Goal: Communication & Community: Share content

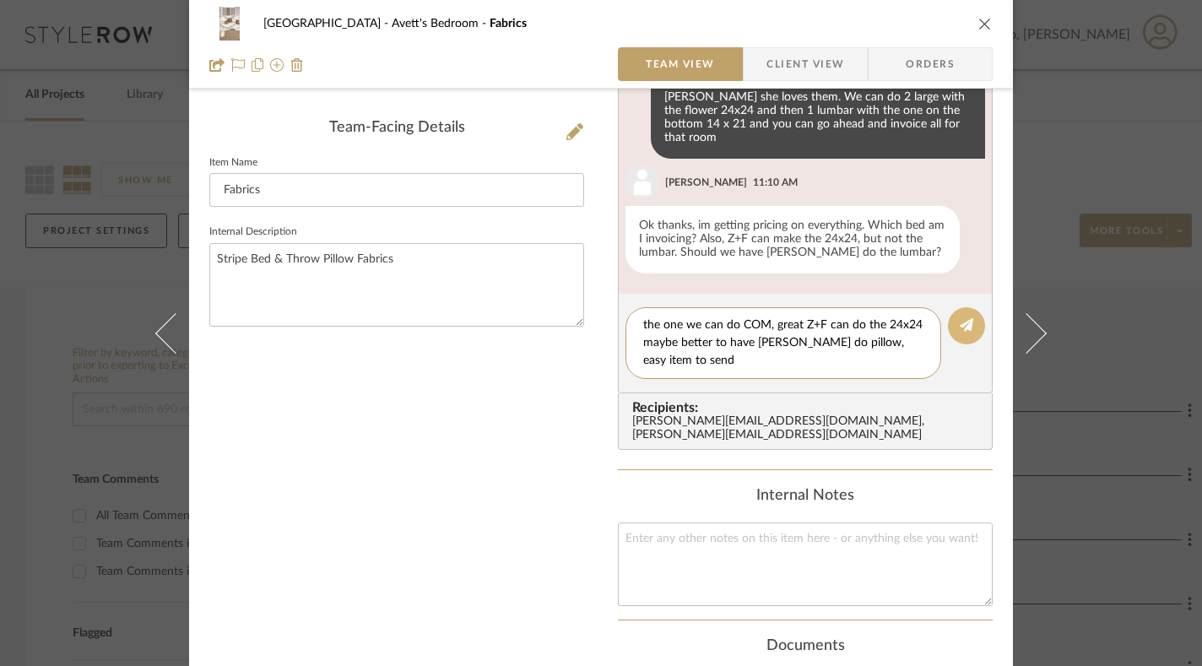
type textarea "the one we can do COM, great Z+F can do the 24x24 maybe better to have Roberto …"
click at [961, 319] on fa-icon at bounding box center [967, 326] width 14 height 14
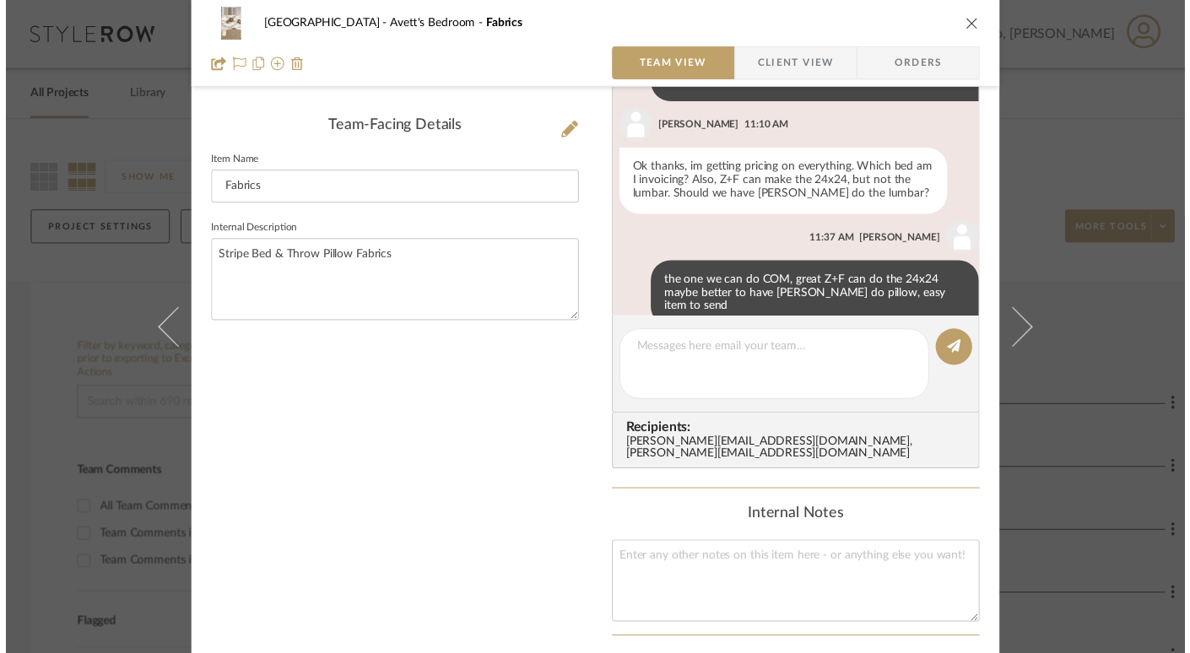
scroll to position [60, 0]
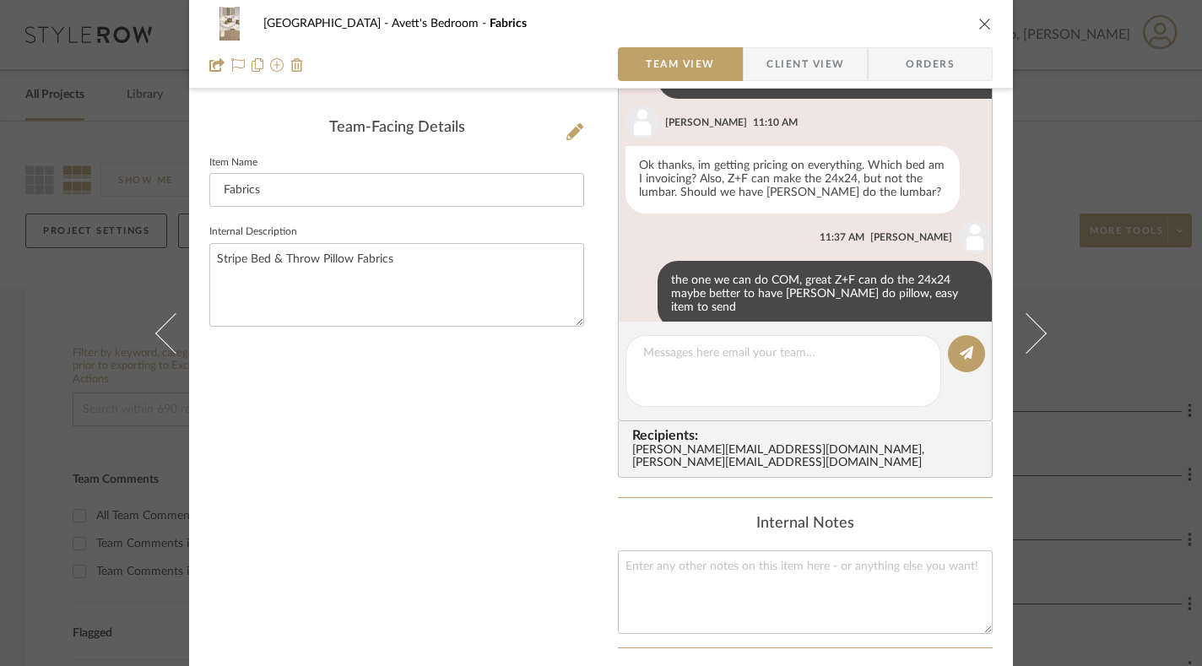
click at [978, 23] on icon "close" at bounding box center [985, 24] width 14 height 14
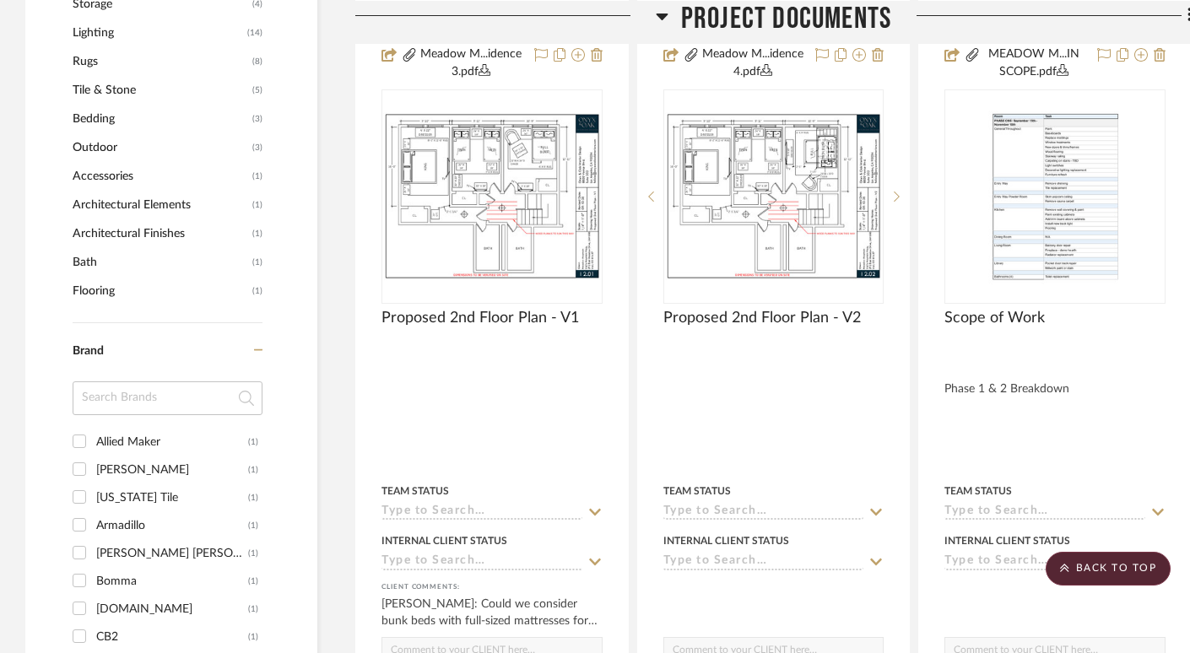
scroll to position [1266, 0]
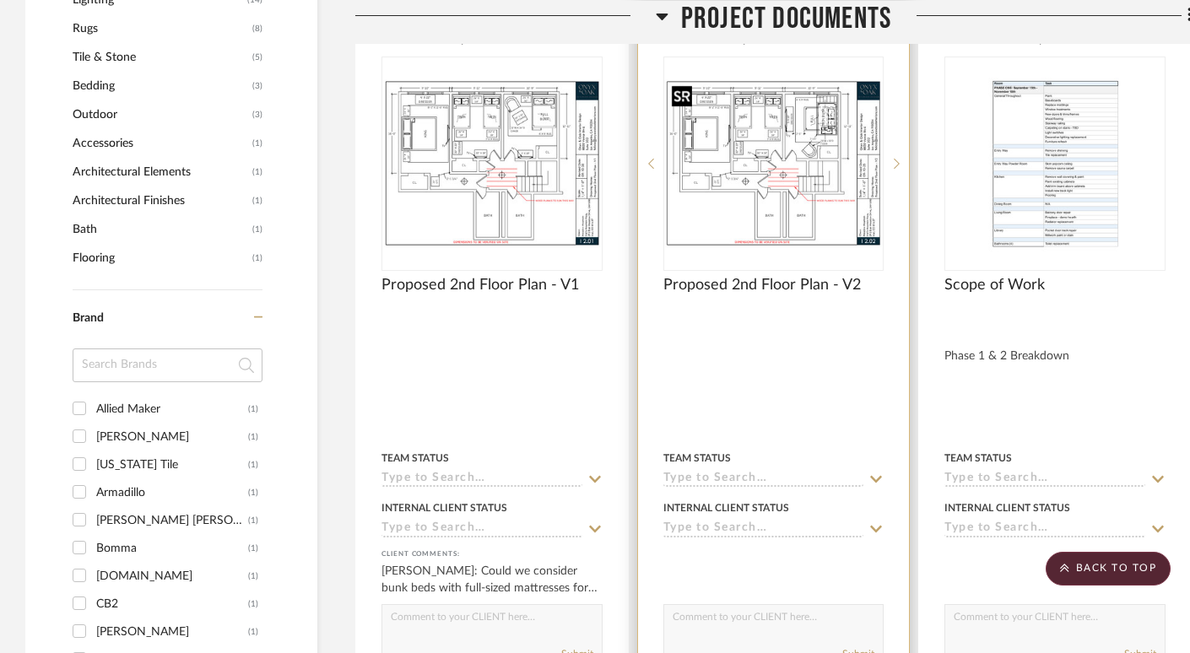
click at [0, 0] on img at bounding box center [0, 0] width 0 height 0
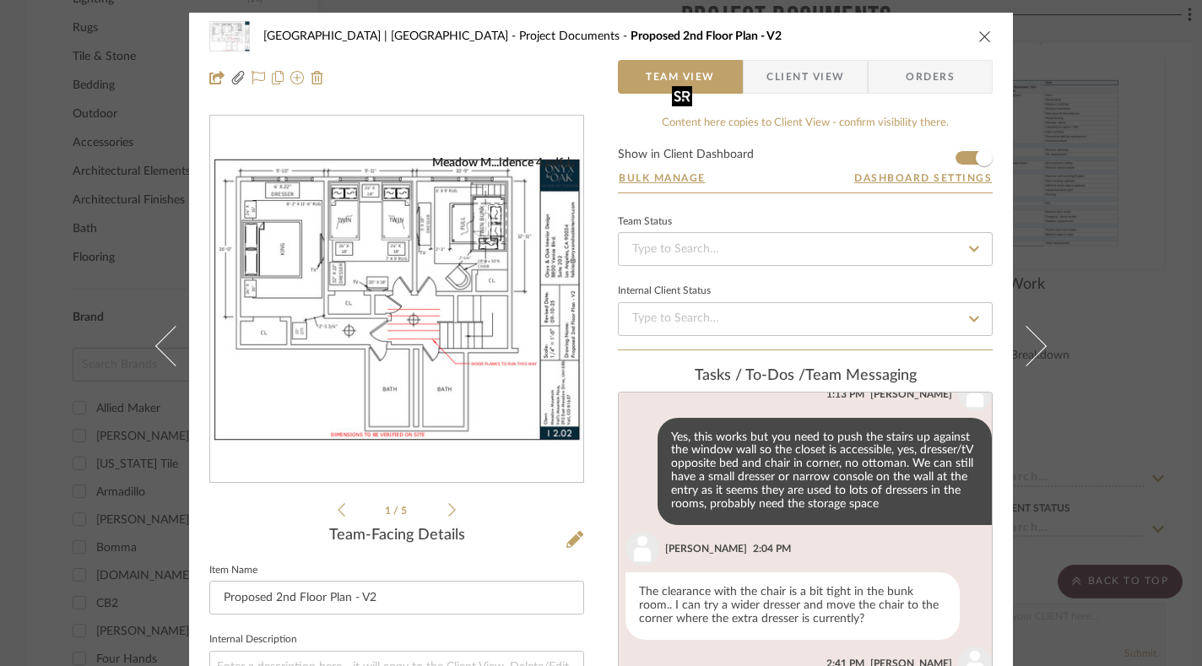
scroll to position [748, 0]
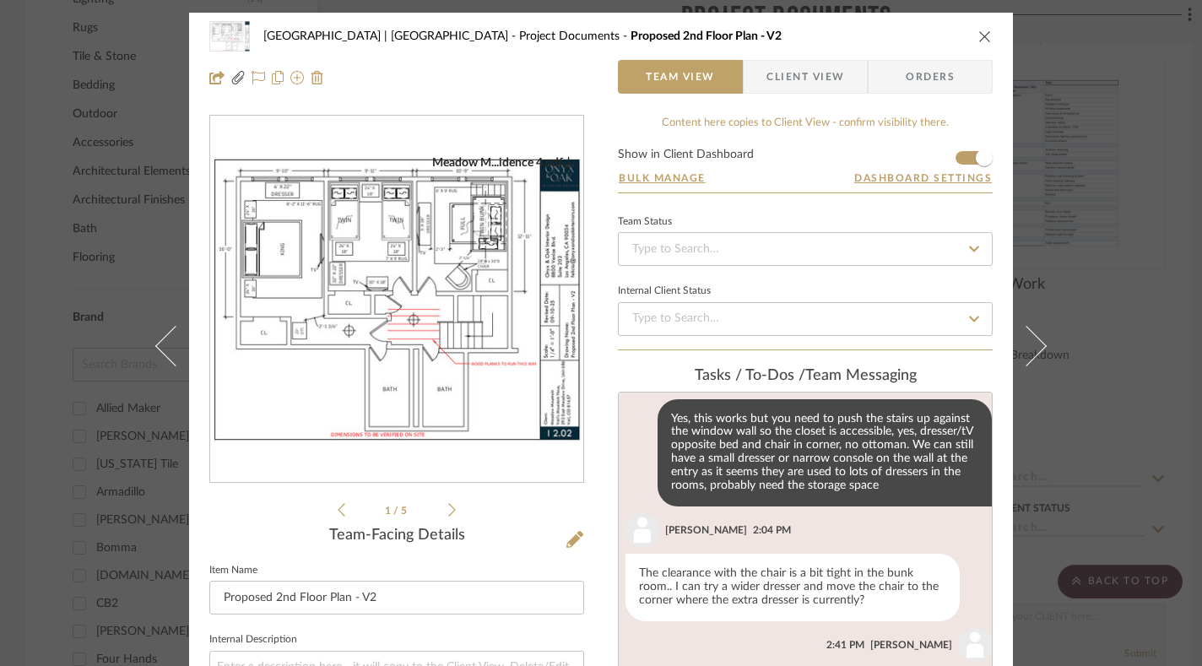
click at [970, 30] on div "[GEOGRAPHIC_DATA] | Vail Valley Project Documents Proposed 2nd Floor Plan - V2" at bounding box center [600, 36] width 783 height 34
click at [978, 33] on icon "close" at bounding box center [985, 37] width 14 height 14
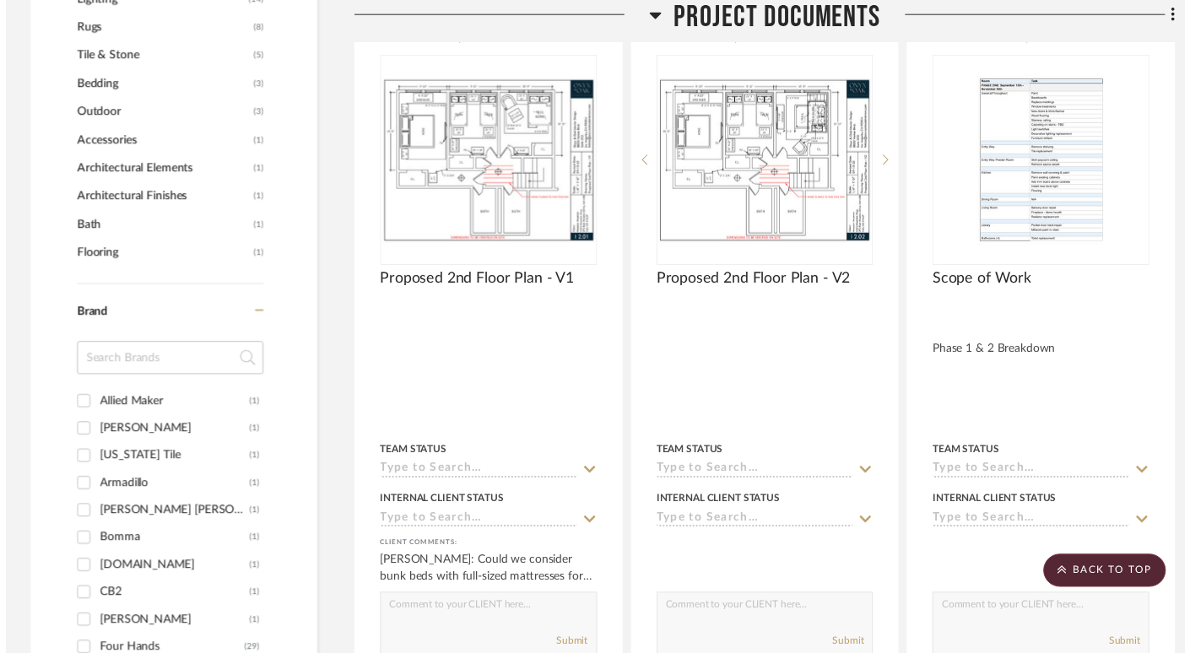
scroll to position [1266, 0]
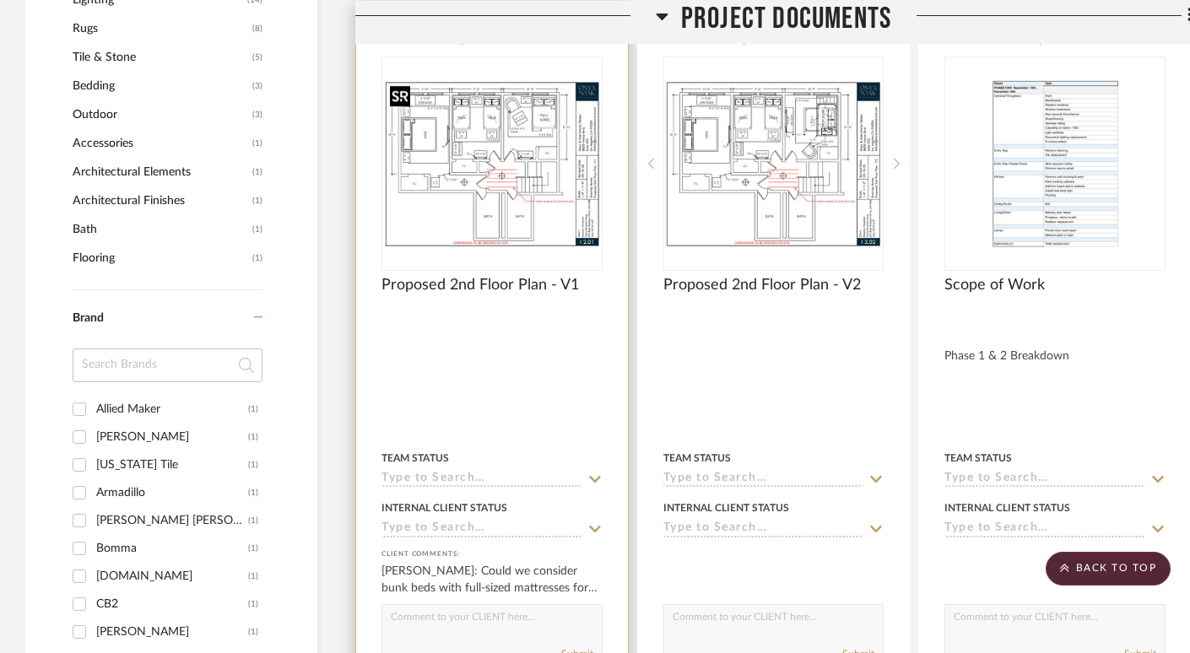
click at [538, 168] on img "0" at bounding box center [492, 163] width 218 height 168
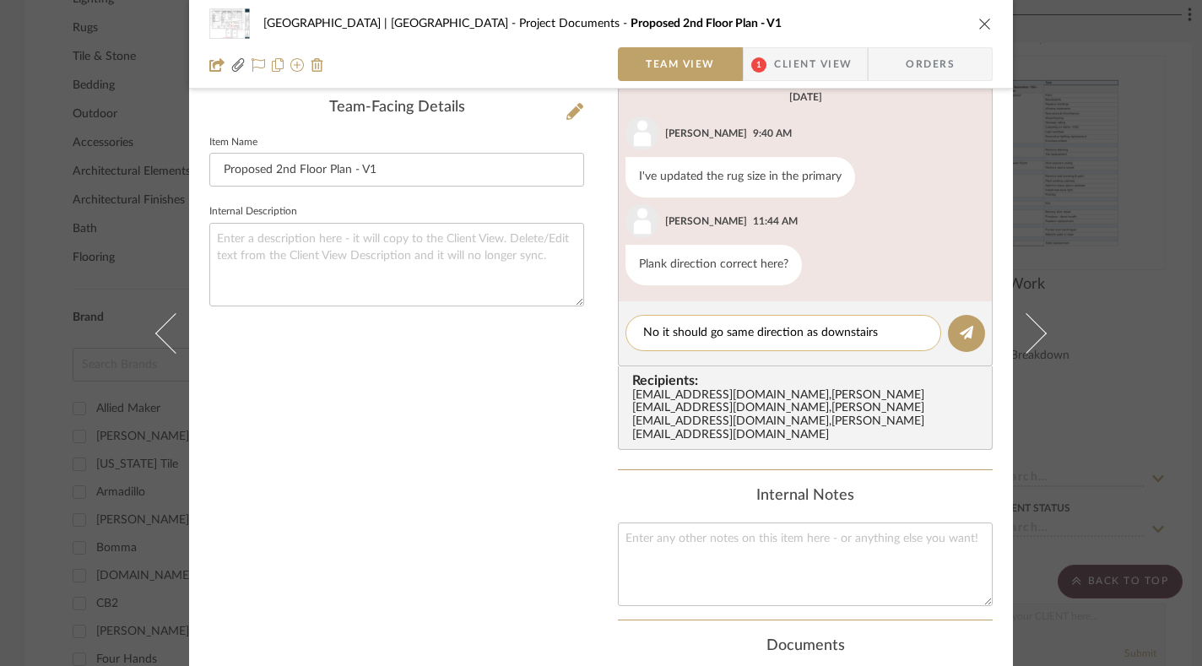
scroll to position [662, 0]
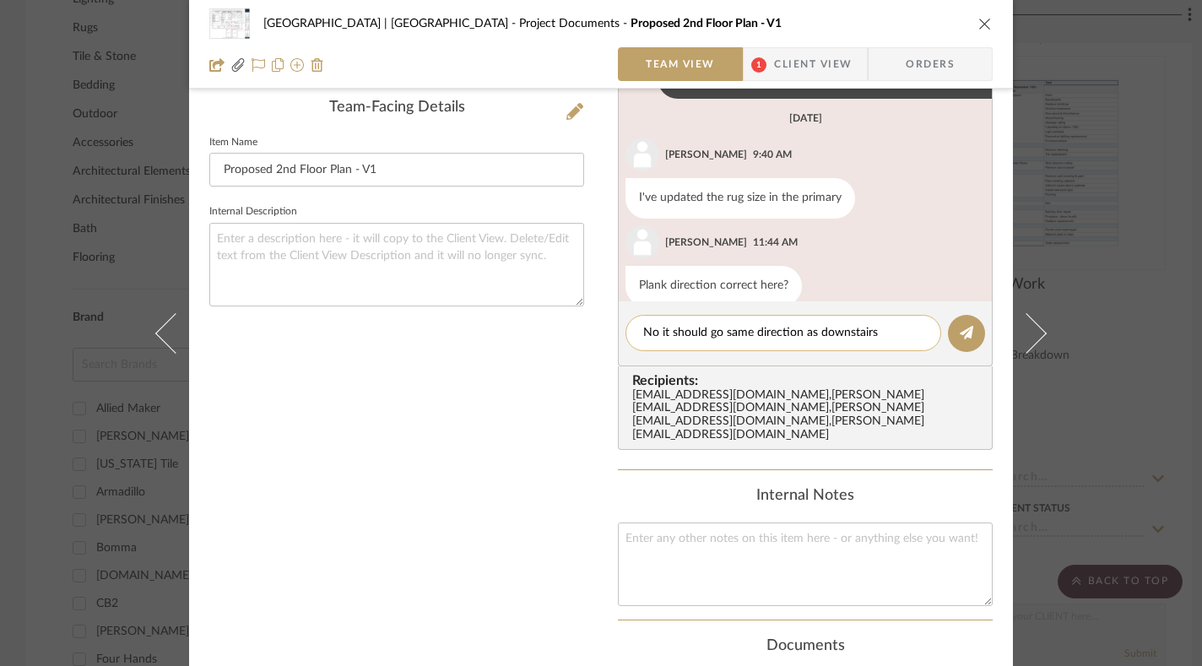
click at [651, 333] on textarea "No it should go same direction as downstairs" at bounding box center [783, 333] width 280 height 18
type textarea "No, it should go same direction as downstairs"
click at [965, 331] on icon at bounding box center [967, 333] width 14 height 14
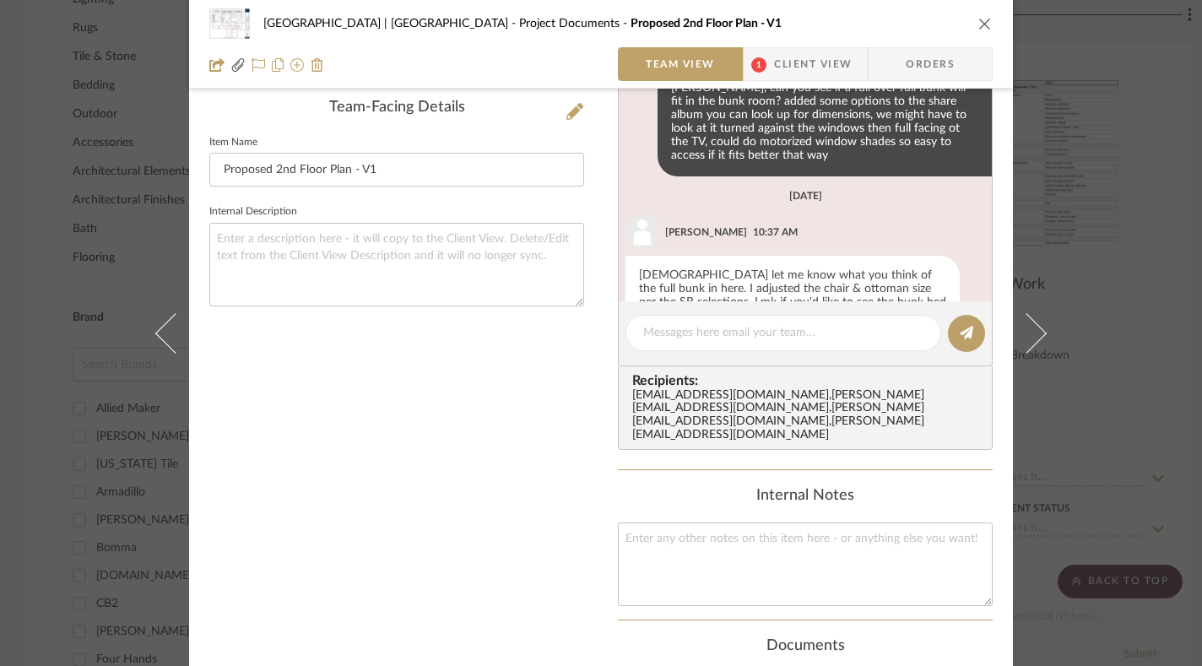
scroll to position [0, 0]
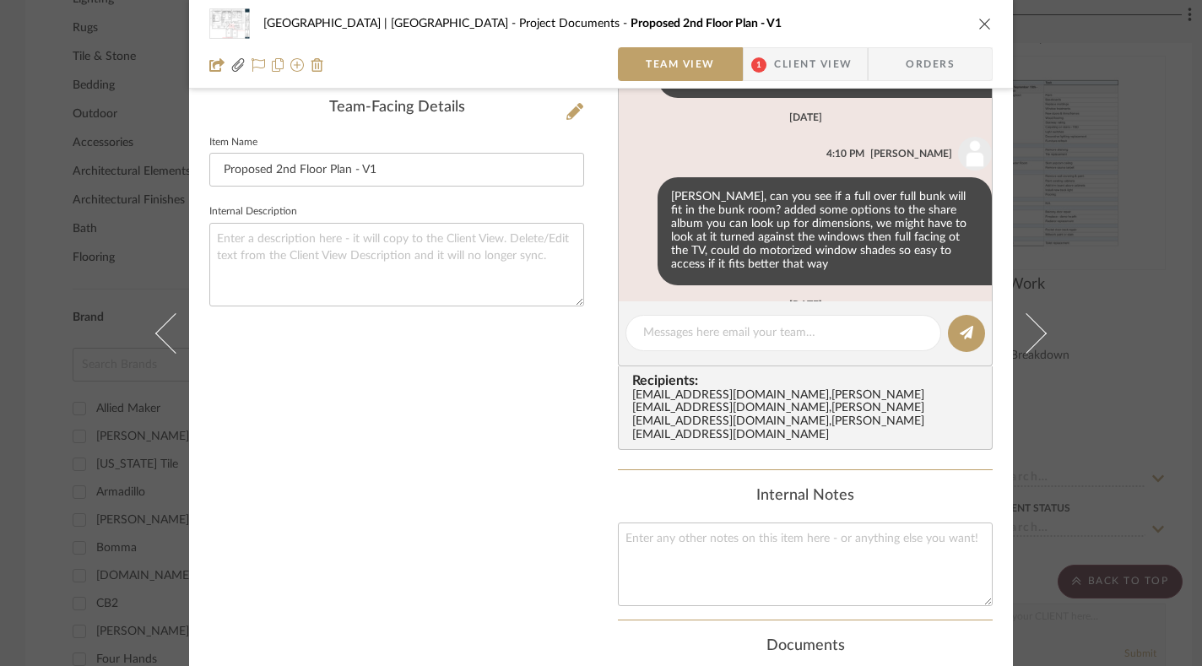
click at [983, 24] on icon "close" at bounding box center [985, 24] width 14 height 14
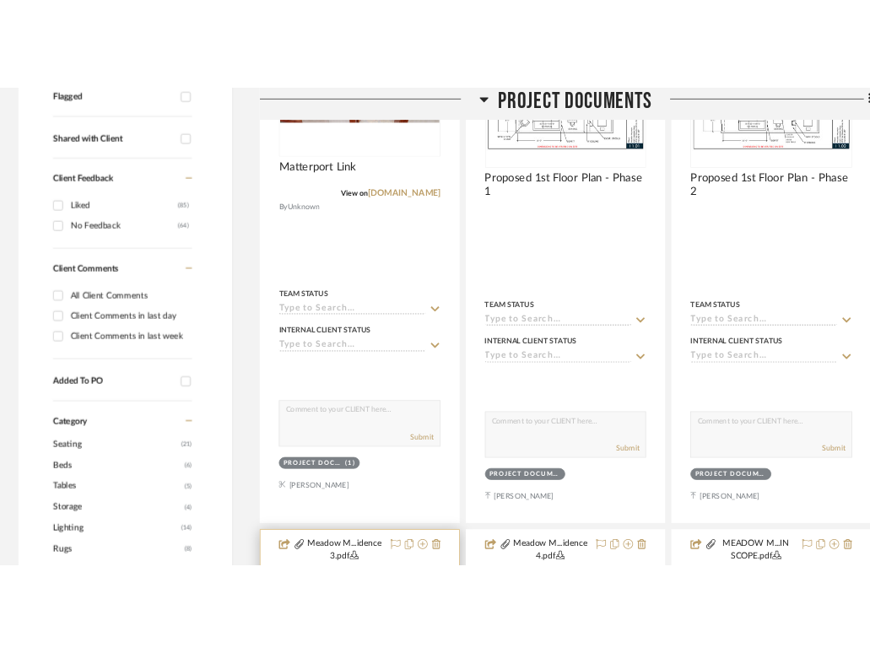
scroll to position [685, 0]
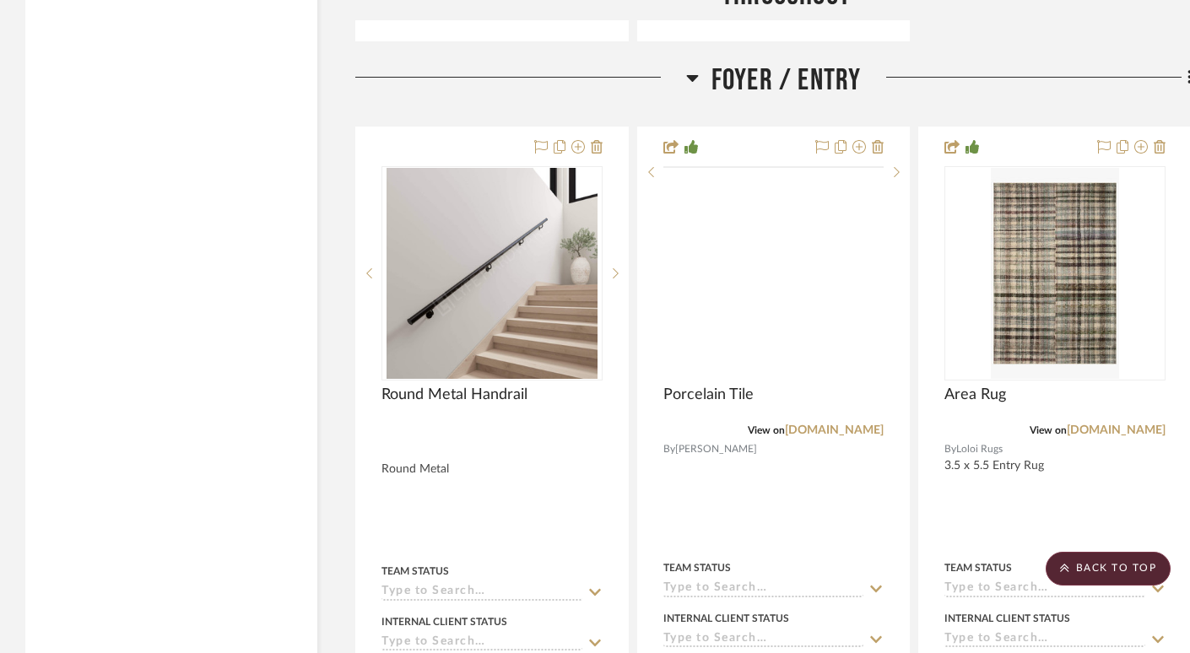
scroll to position [4421, 0]
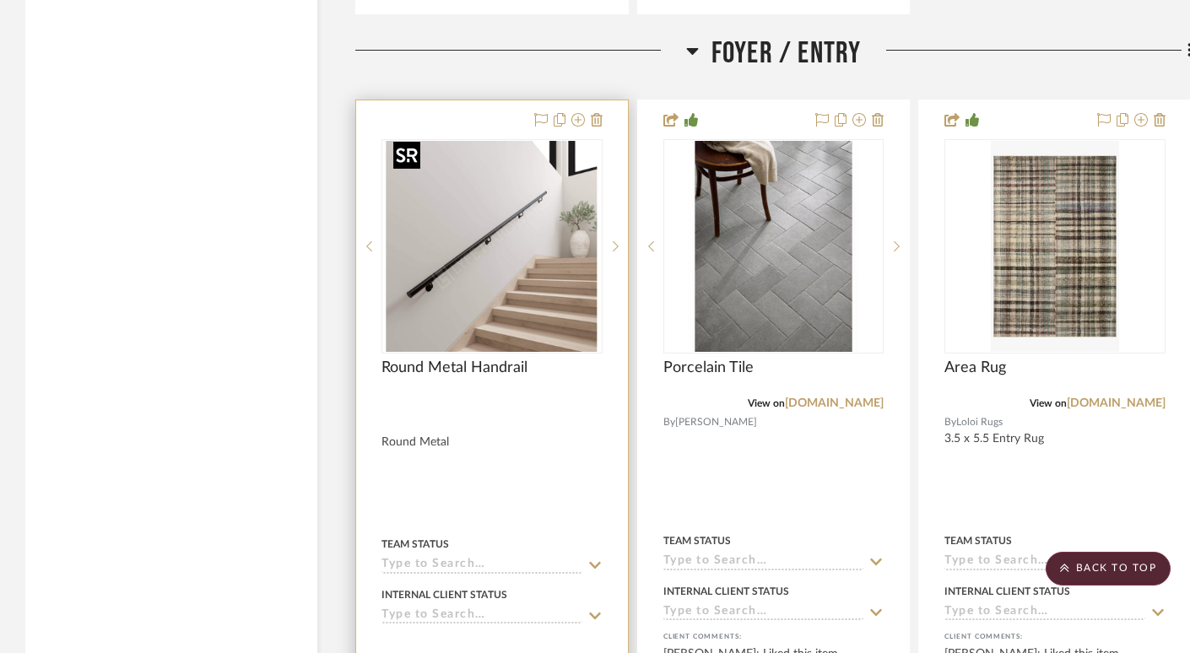
click at [530, 247] on img "0" at bounding box center [492, 246] width 211 height 211
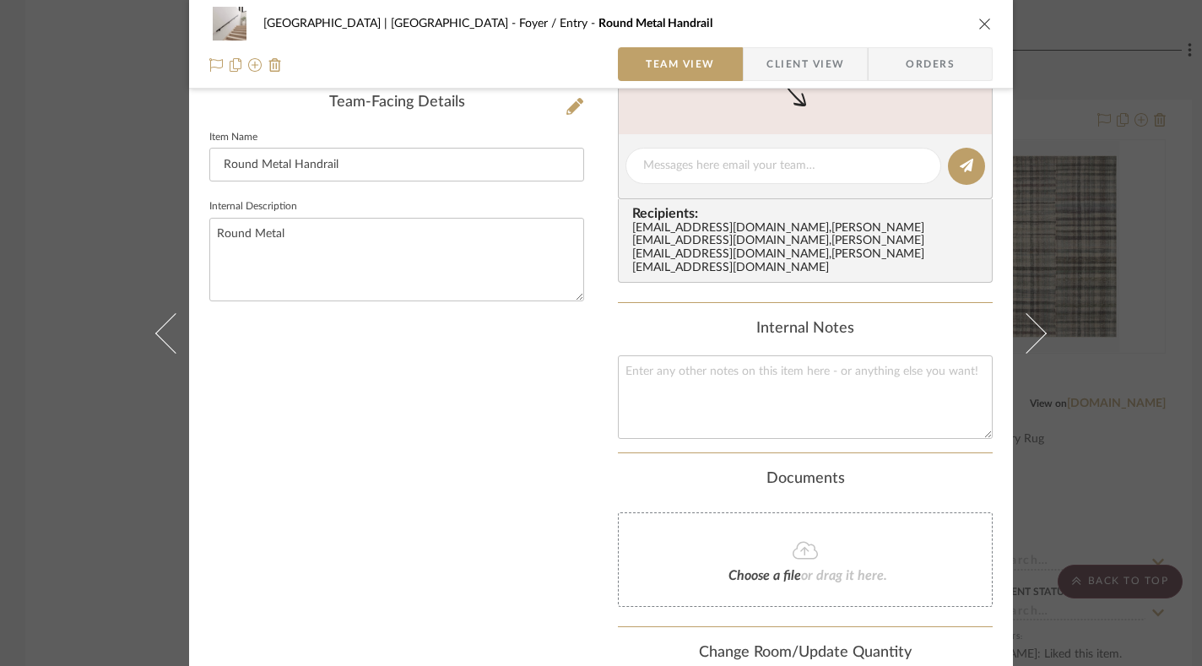
scroll to position [350, 0]
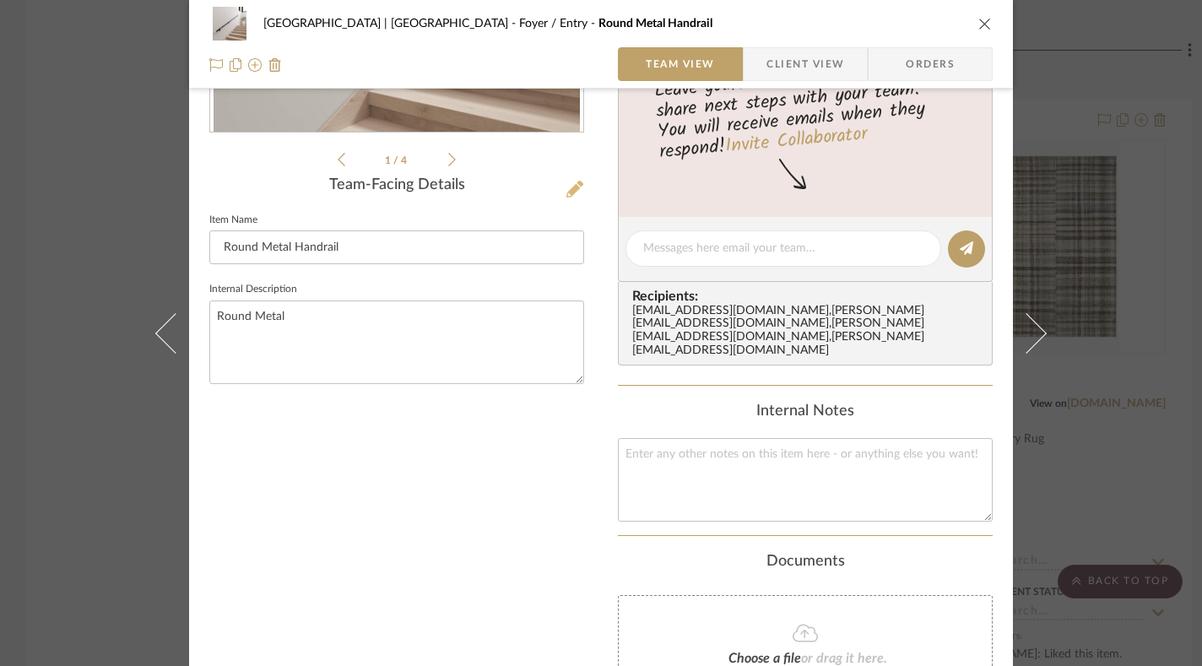
click at [574, 186] on icon at bounding box center [574, 189] width 17 height 17
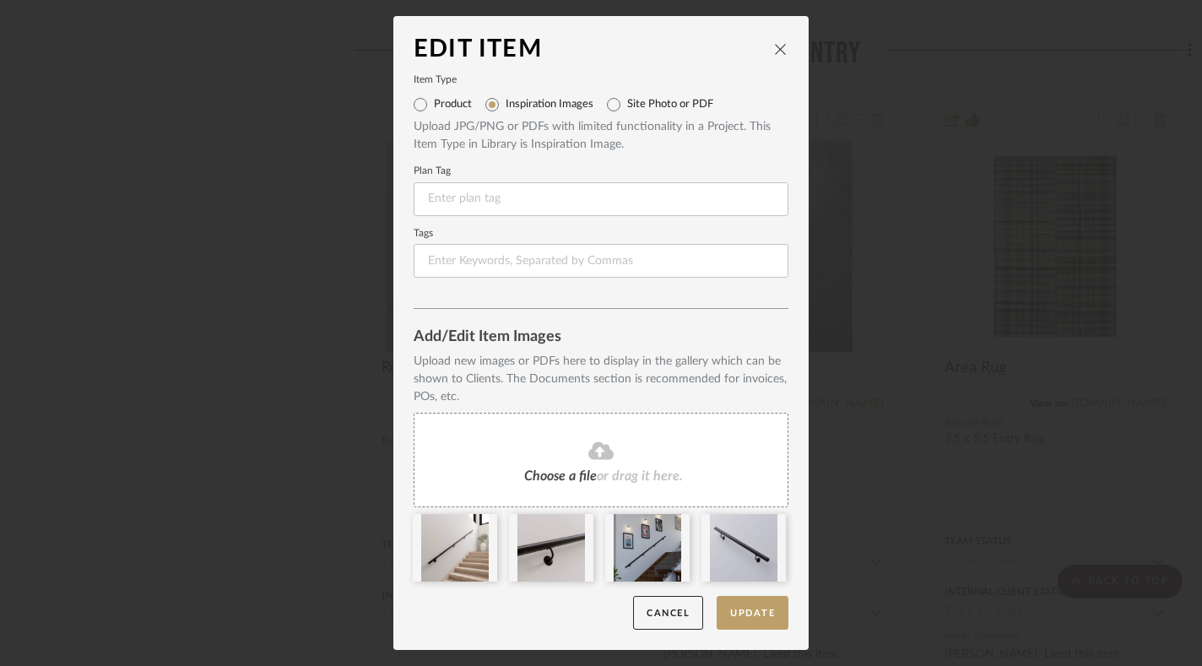
click at [774, 49] on icon "close" at bounding box center [781, 49] width 14 height 14
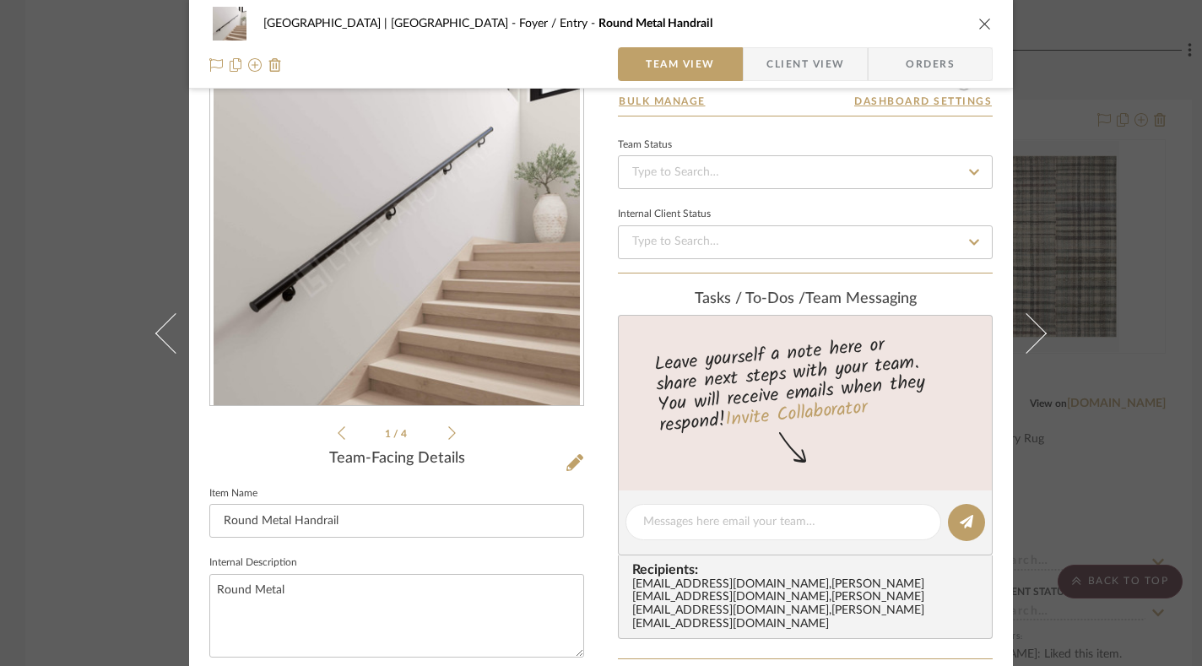
scroll to position [75, 0]
click at [712, 526] on textarea at bounding box center [783, 524] width 280 height 18
paste textarea "https://lyfehardware.com/products/custom-matte-black-handrail-kit-with-end-caps…"
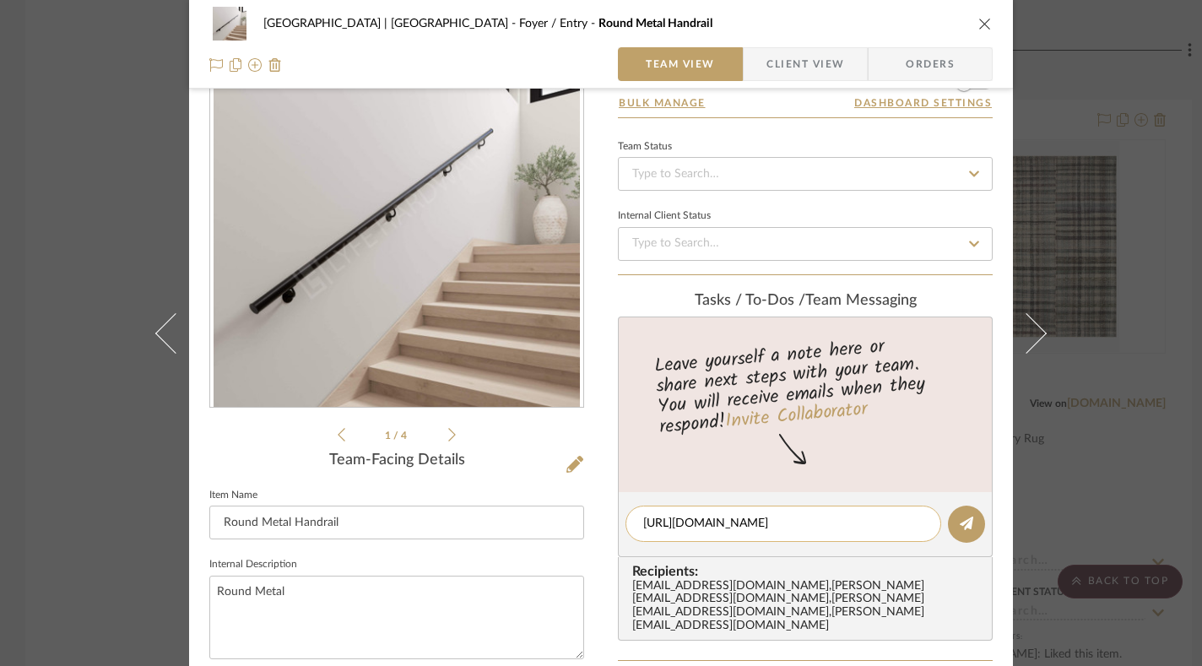
scroll to position [142, 0]
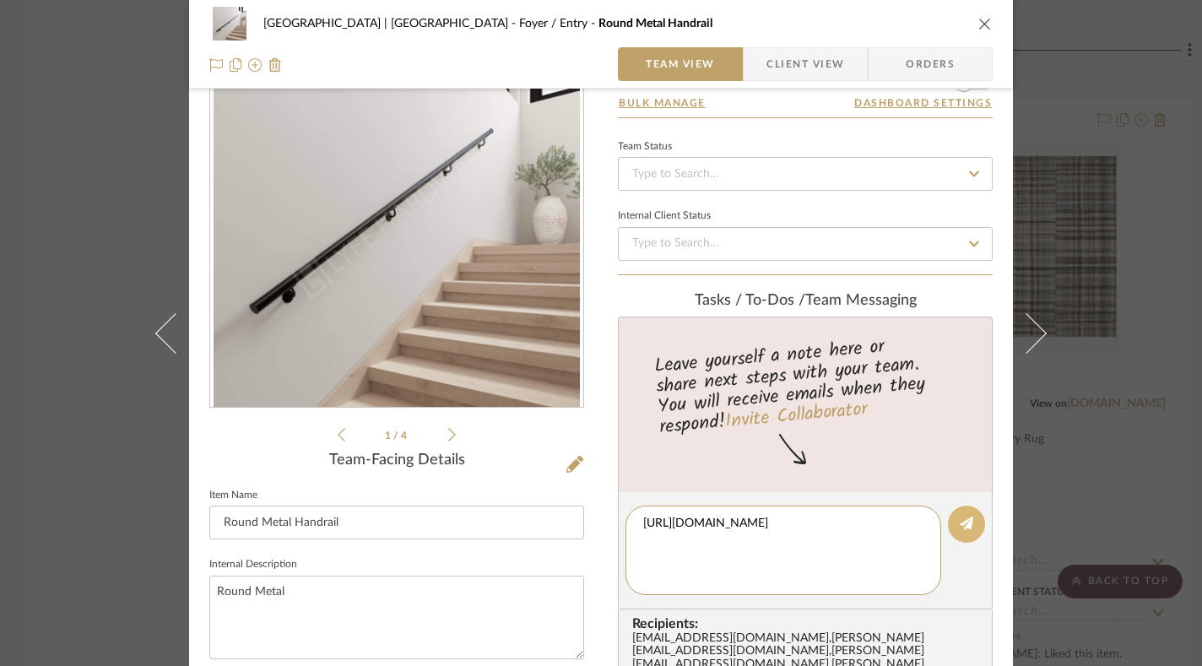
type textarea "https://lyfehardware.com/products/custom-matte-black-handrail-kit-with-end-caps…"
click at [881, 526] on button at bounding box center [966, 524] width 37 height 37
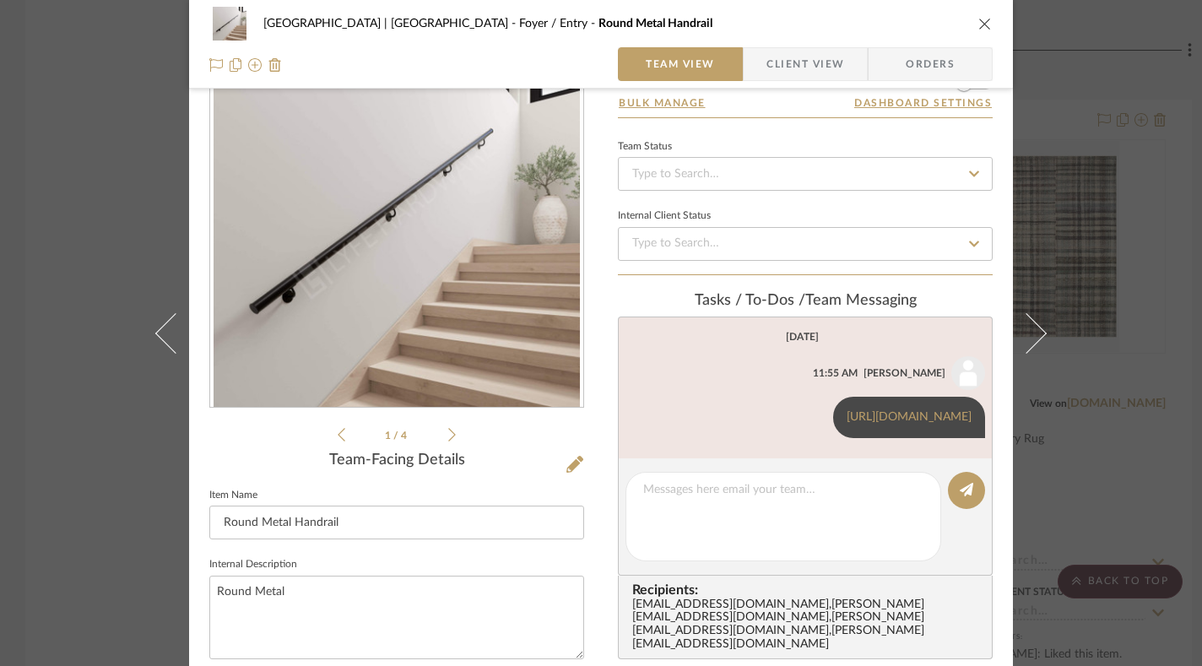
click at [881, 24] on icon "close" at bounding box center [985, 24] width 14 height 14
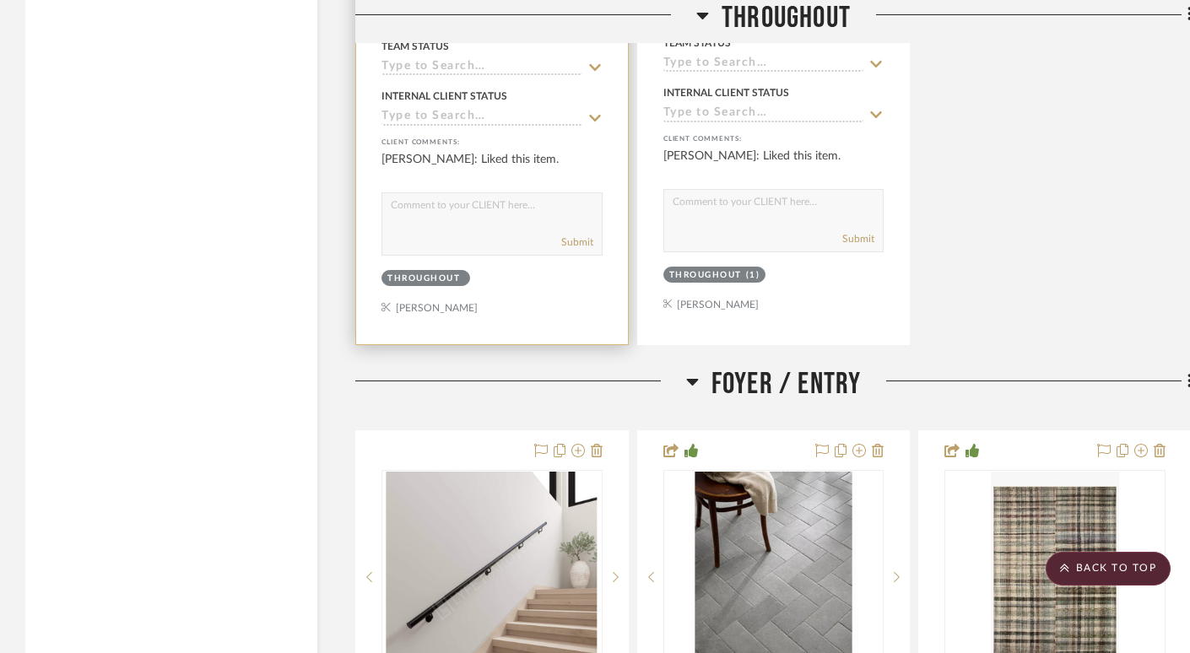
scroll to position [4190, 0]
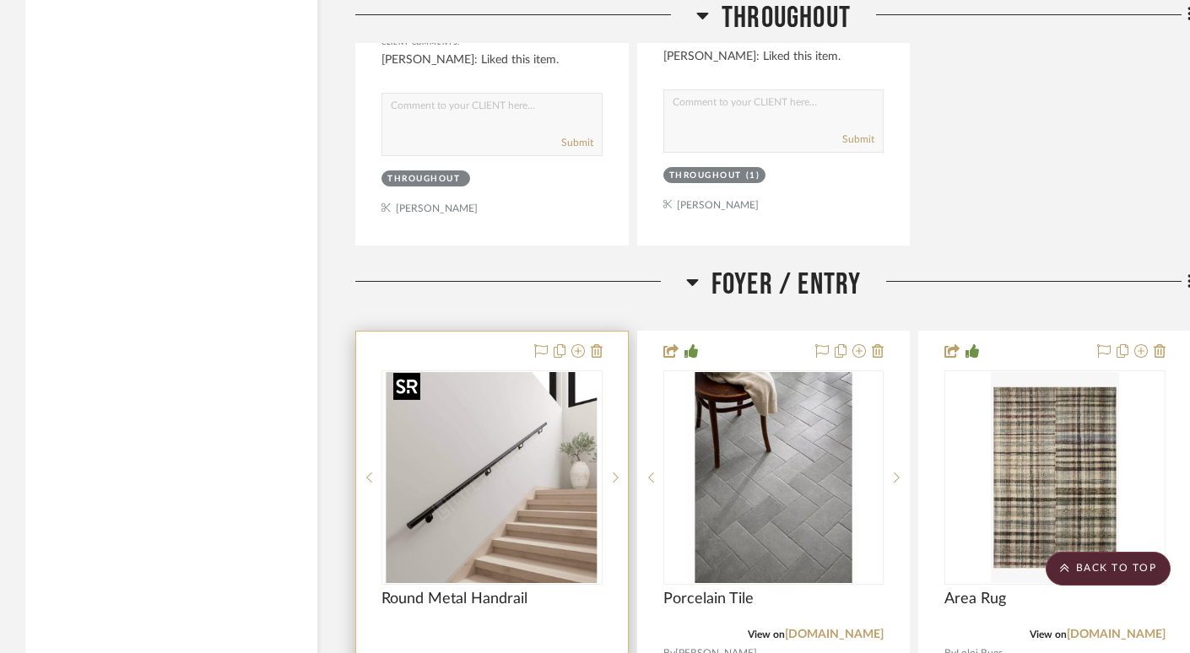
click at [512, 424] on img "0" at bounding box center [492, 477] width 211 height 211
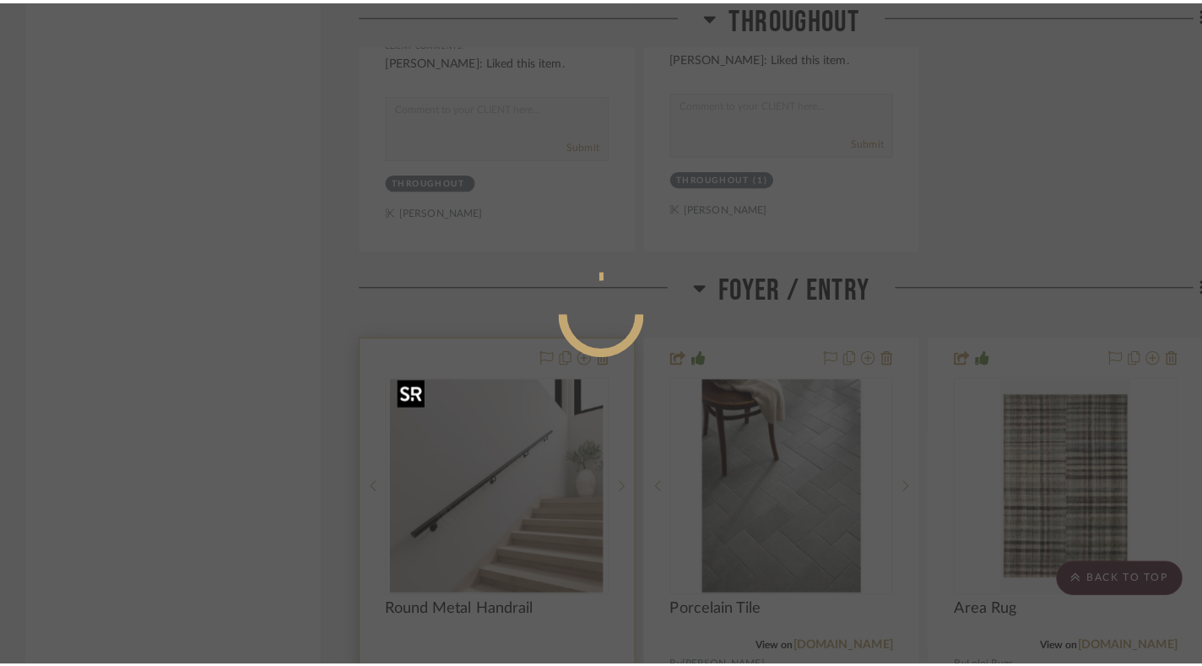
scroll to position [0, 0]
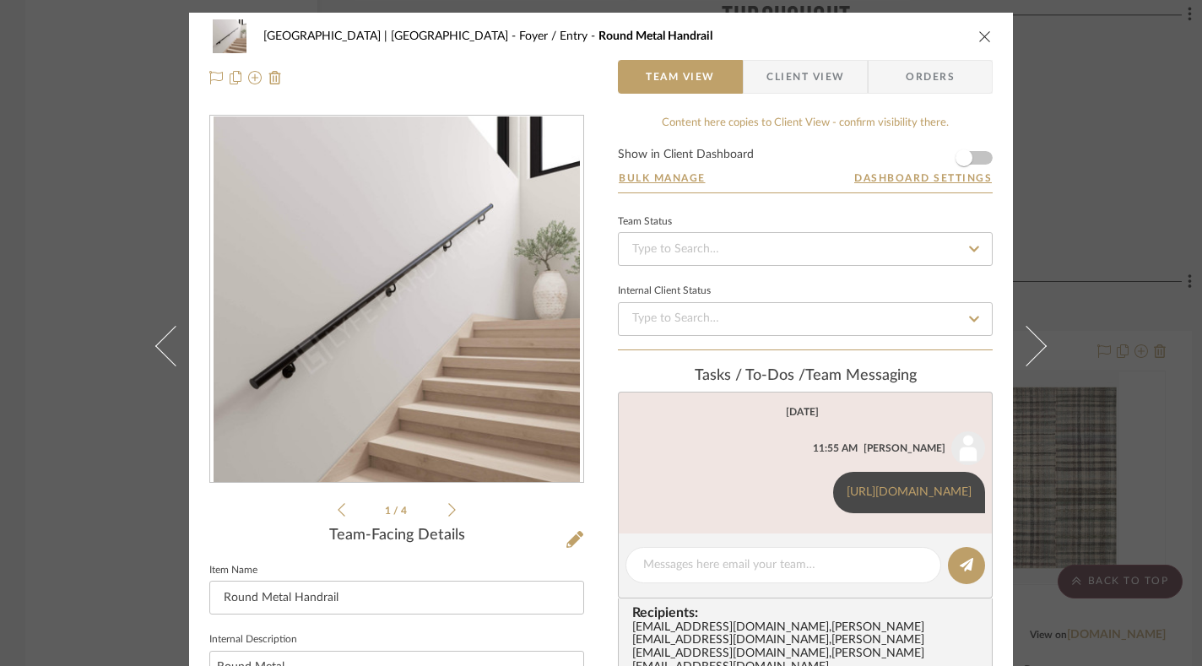
click at [780, 86] on span "Client View" at bounding box center [805, 77] width 78 height 34
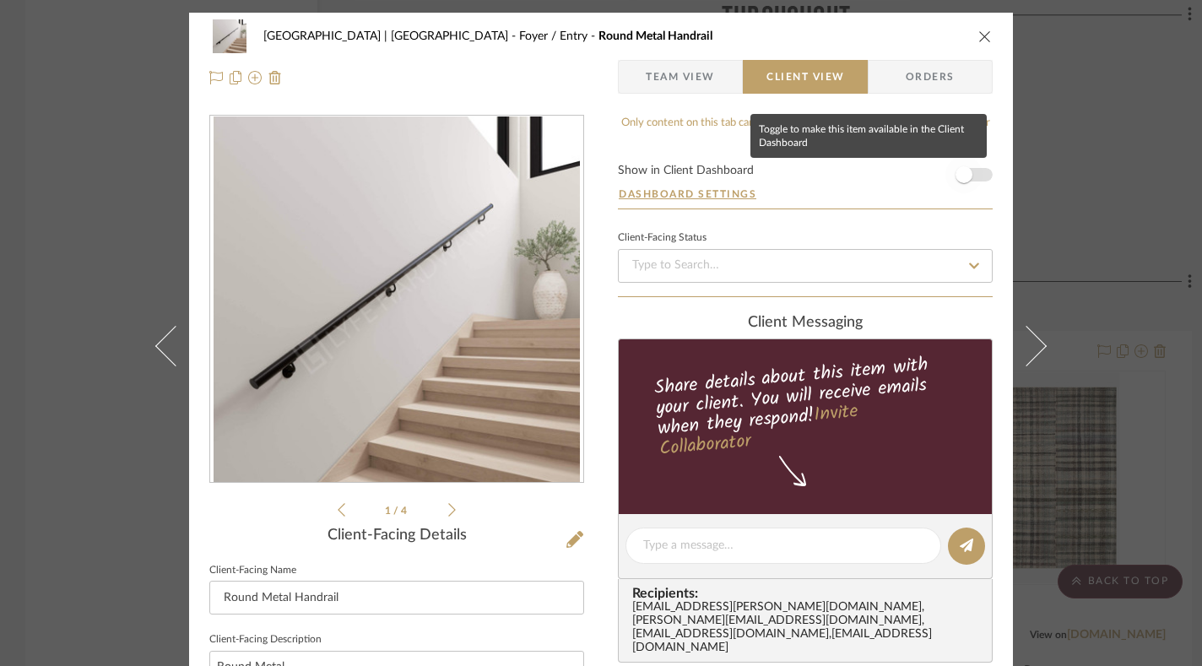
click at [881, 176] on span "button" at bounding box center [963, 174] width 37 height 37
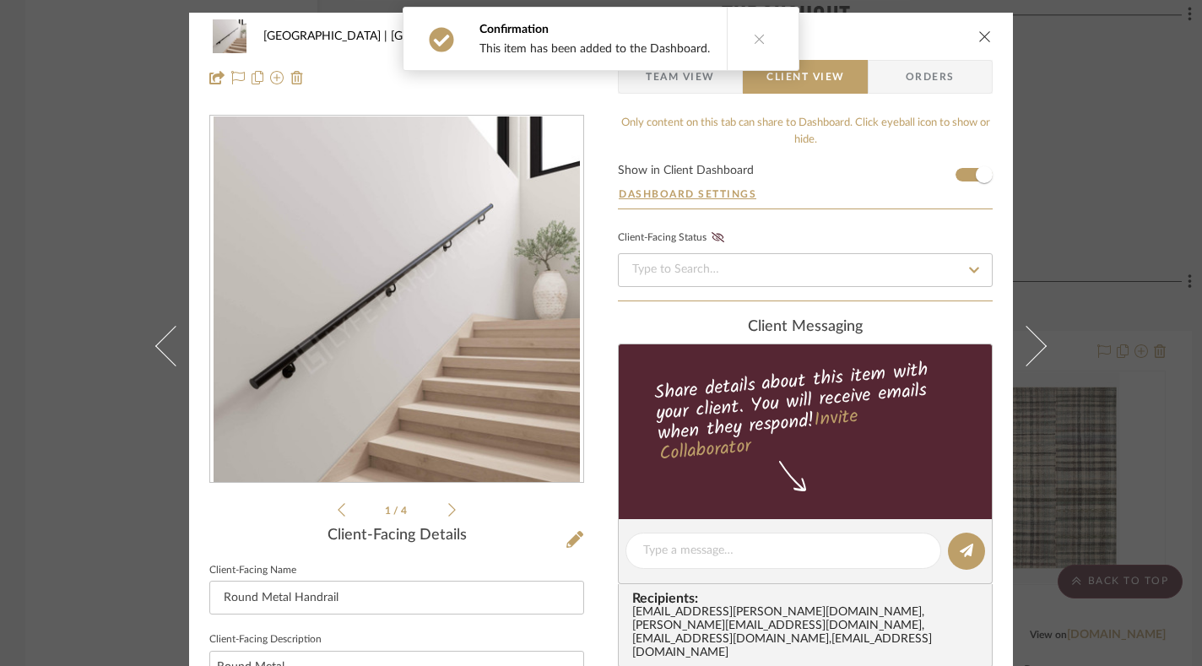
click at [881, 34] on icon "close" at bounding box center [985, 37] width 14 height 14
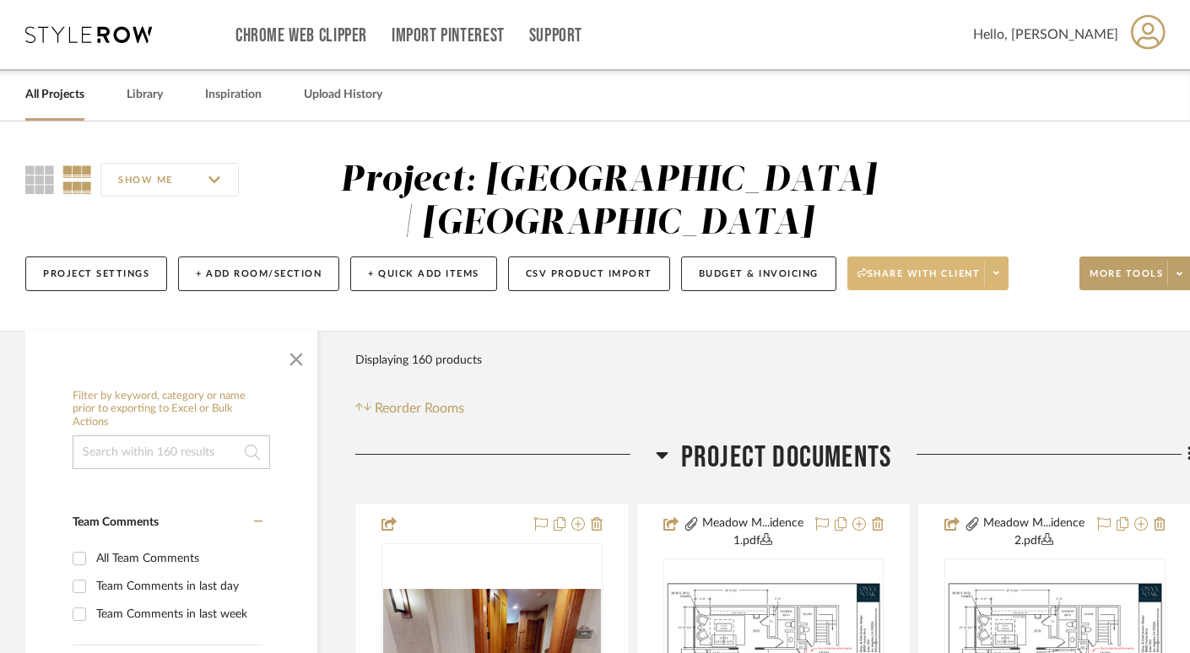
click at [881, 283] on span "Share with client" at bounding box center [919, 280] width 123 height 25
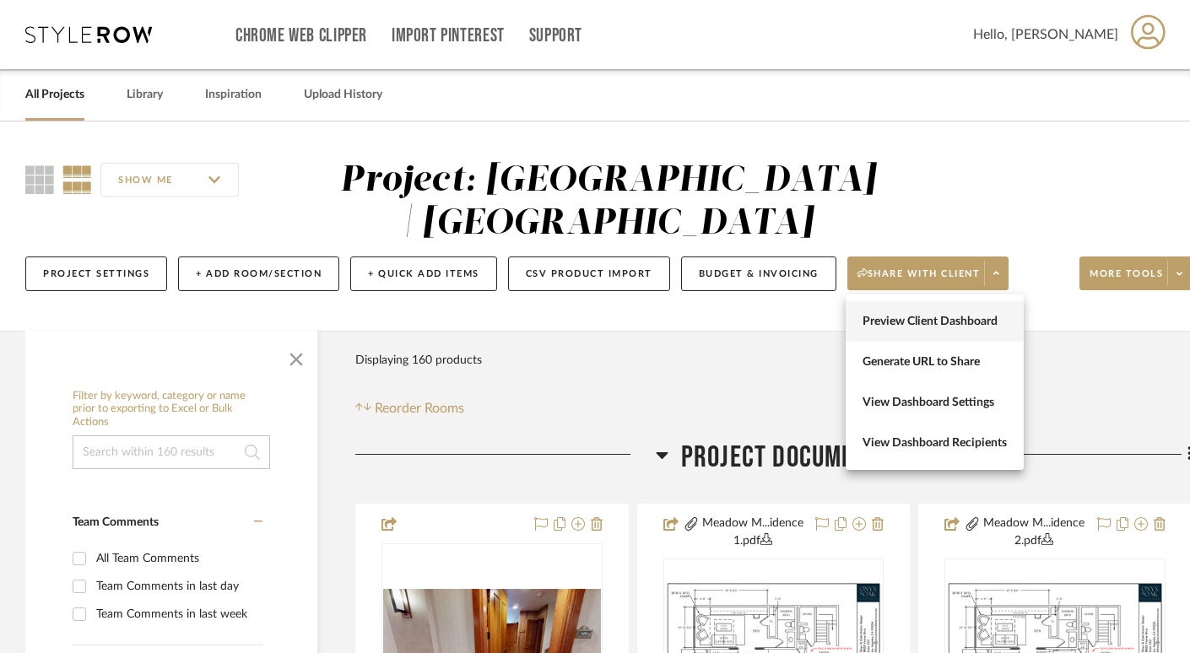
click at [881, 331] on button "Preview Client Dashboard" at bounding box center [935, 321] width 178 height 41
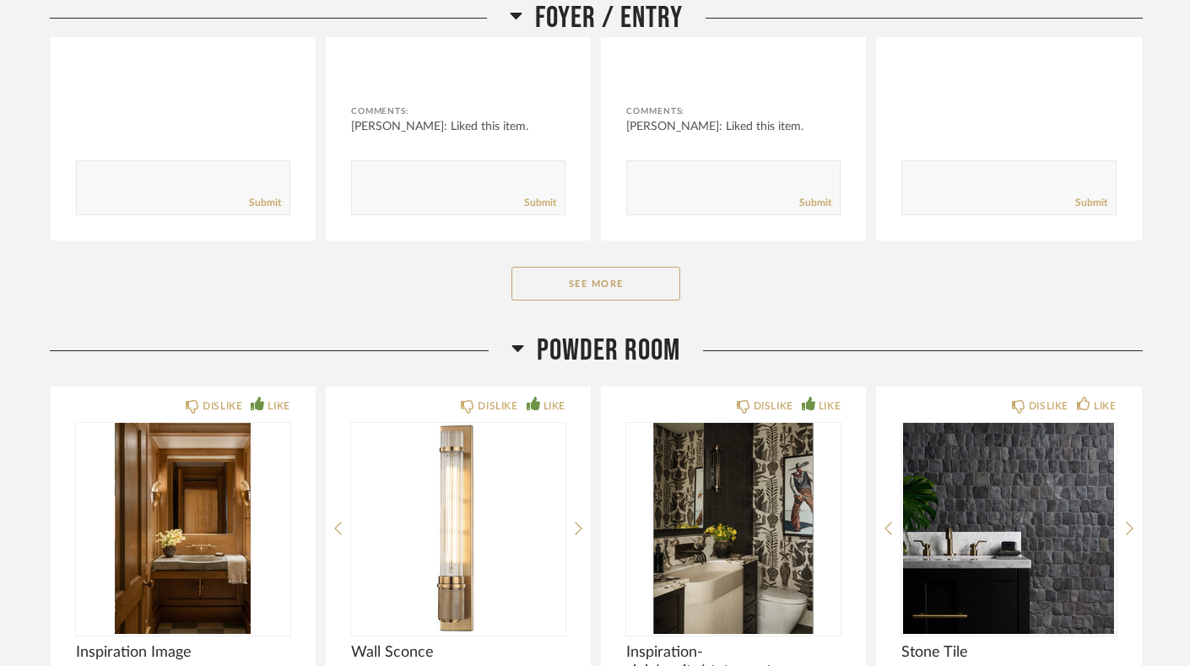
scroll to position [2181, 0]
